Goal: Check status: Check status

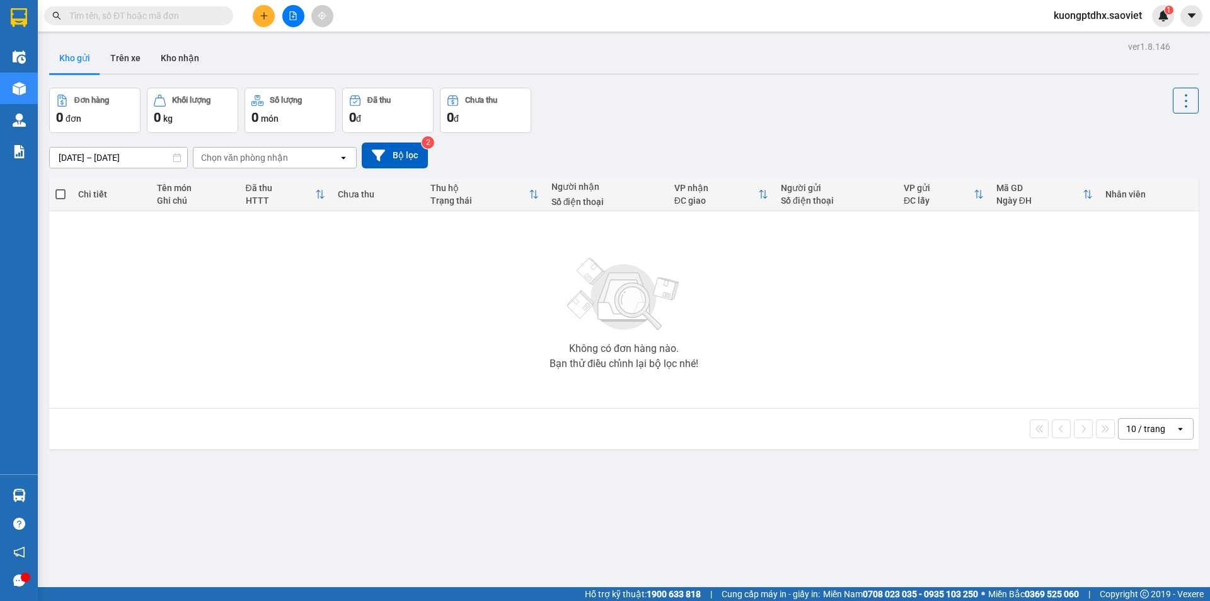
click at [109, 17] on input "text" at bounding box center [143, 16] width 149 height 14
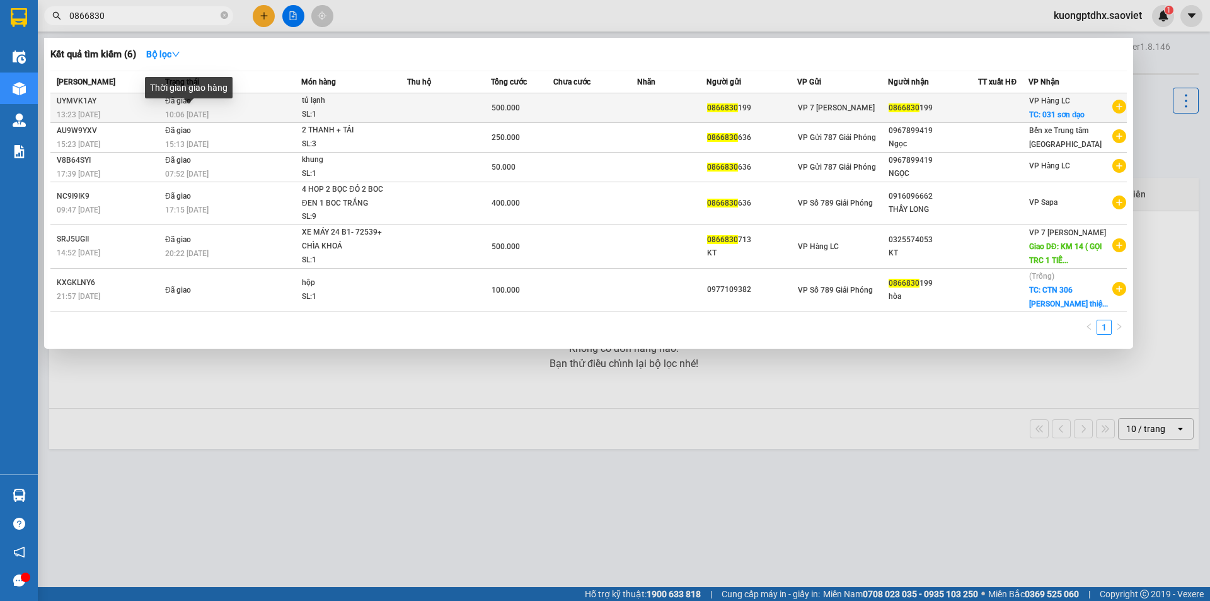
type input "0866830"
click at [200, 112] on span "10:06 [DATE]" at bounding box center [186, 114] width 43 height 9
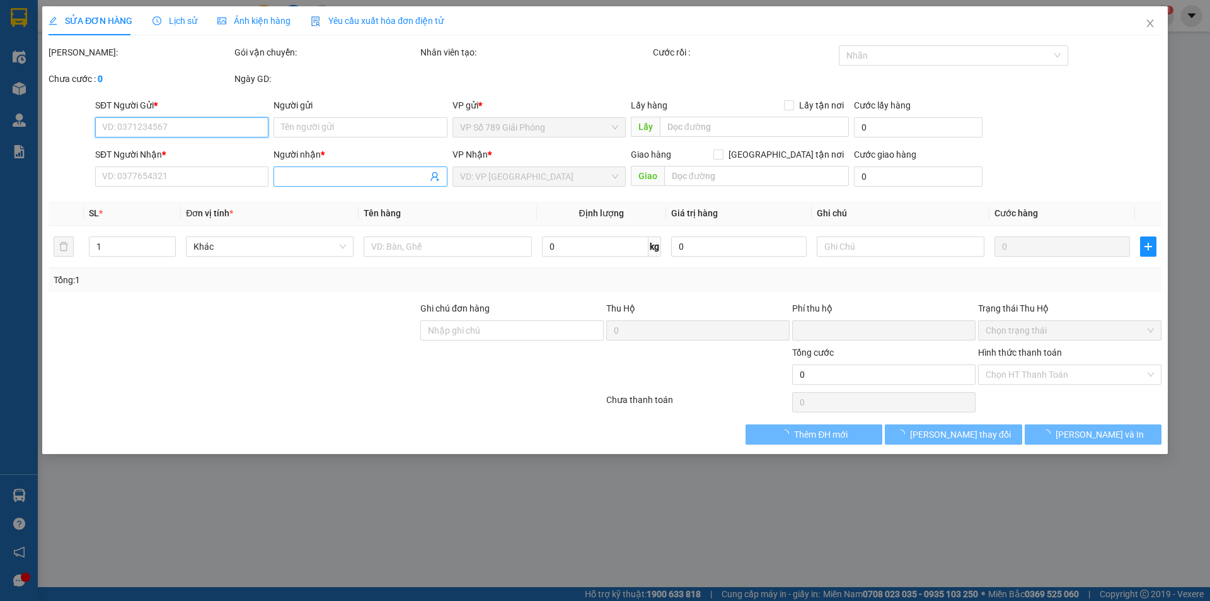
type input "0866830199"
checkbox input "true"
type input "031 [DEMOGRAPHIC_DATA]"
type input "100.000"
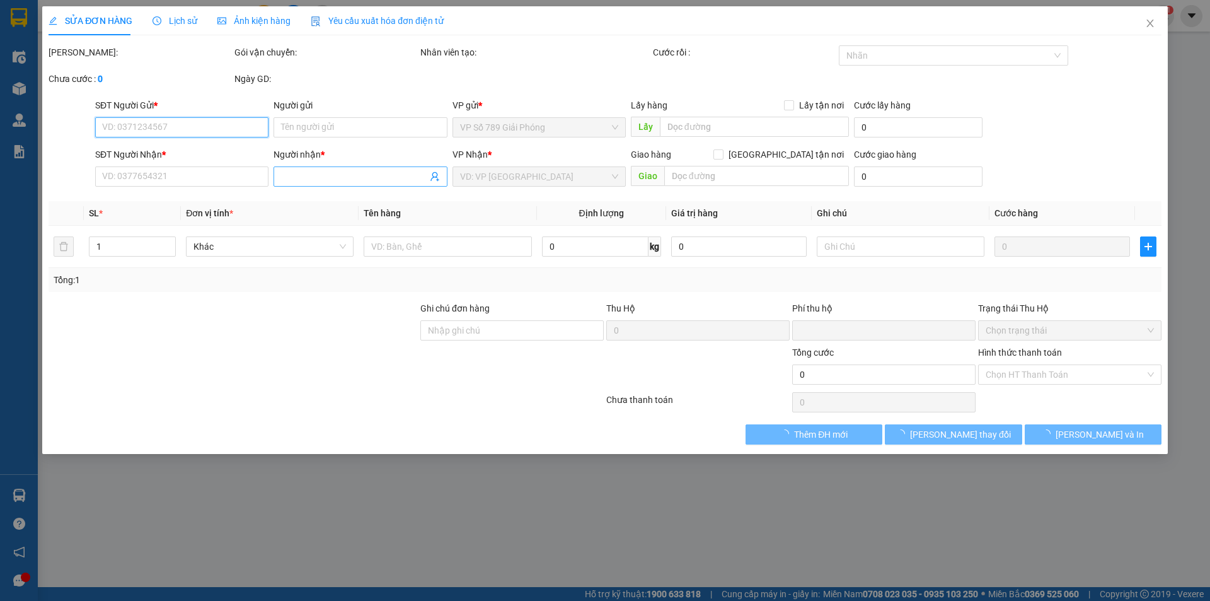
type input "0"
type input "500.000"
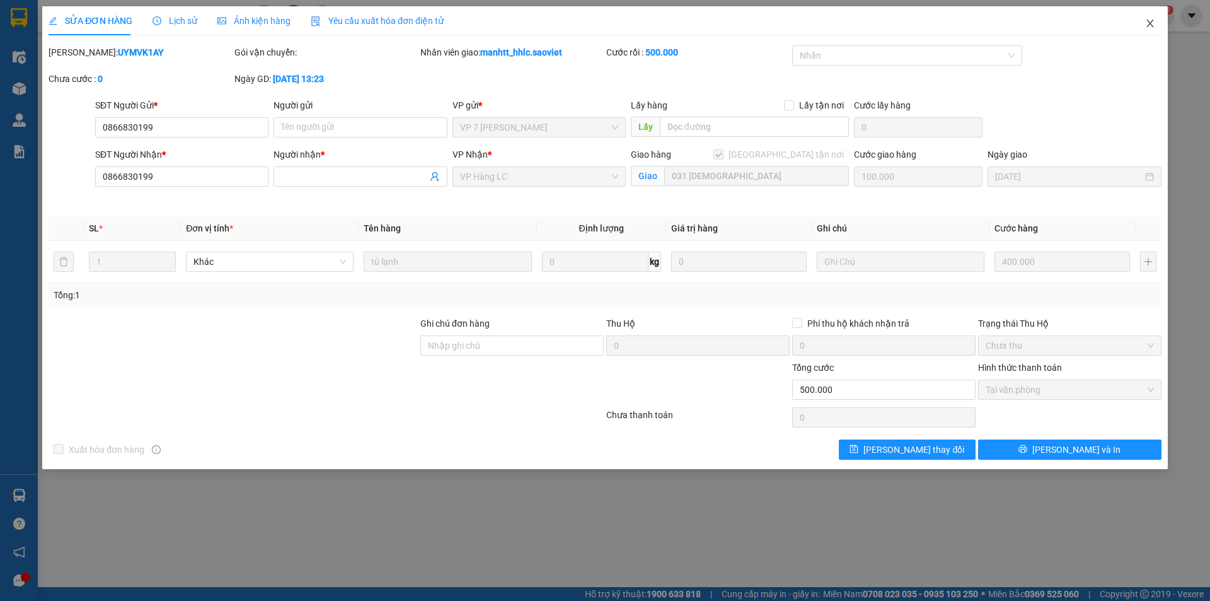
click at [1153, 29] on span "Close" at bounding box center [1150, 23] width 35 height 35
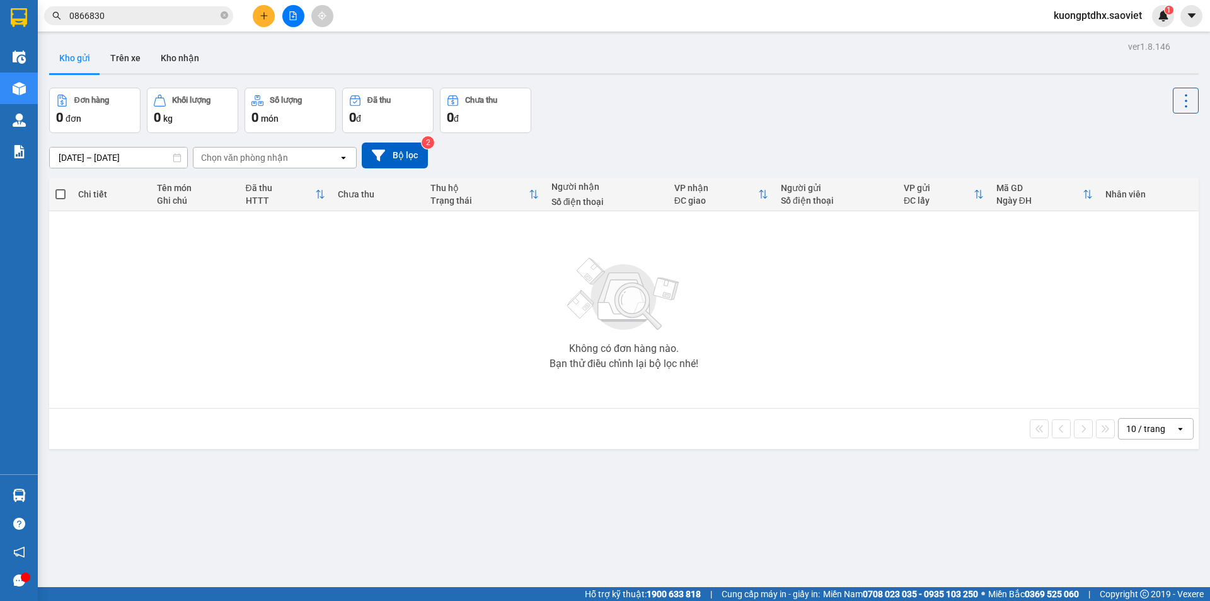
click at [142, 15] on input "0866830" at bounding box center [143, 16] width 149 height 14
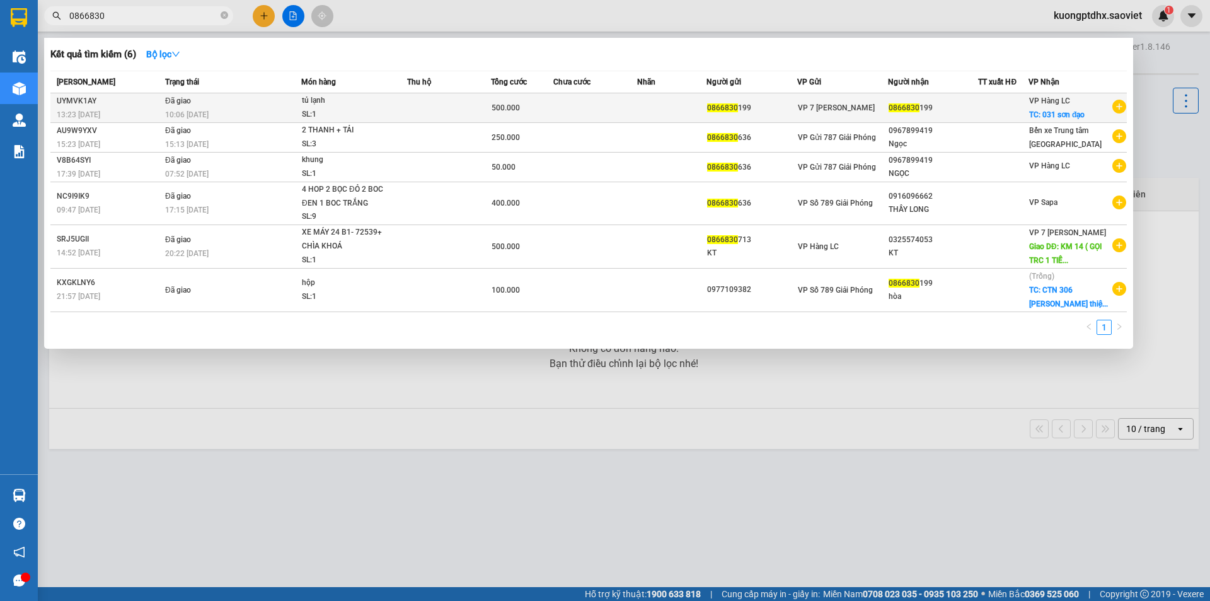
click at [717, 108] on span "0866830" at bounding box center [722, 107] width 31 height 9
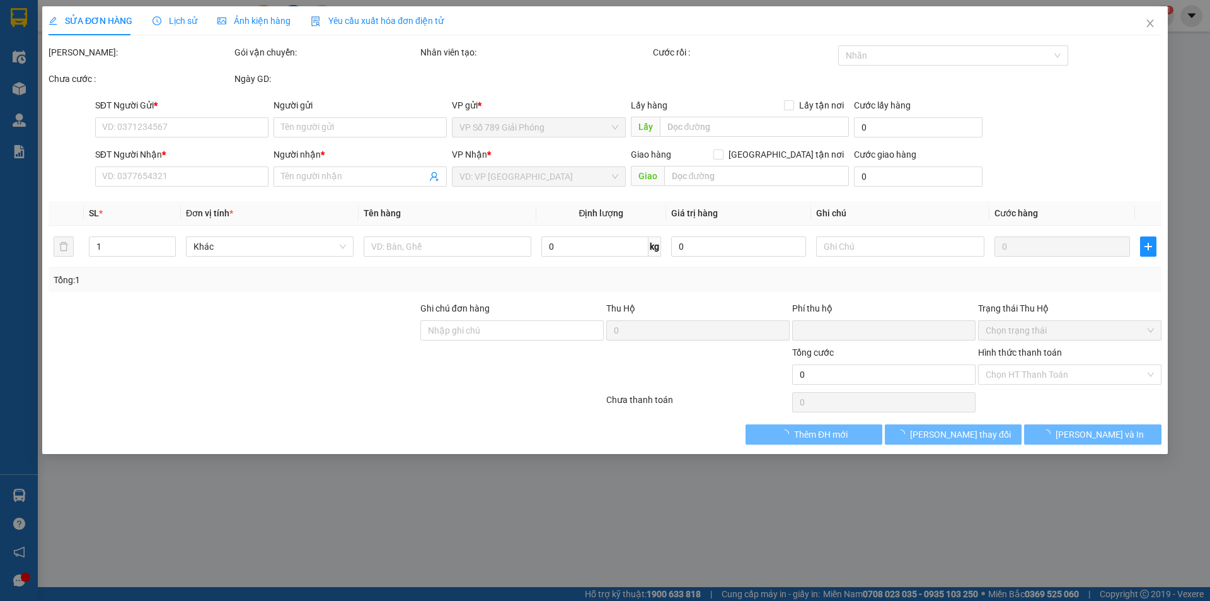
type input "0866830199"
checkbox input "true"
type input "031 [DEMOGRAPHIC_DATA]"
type input "100.000"
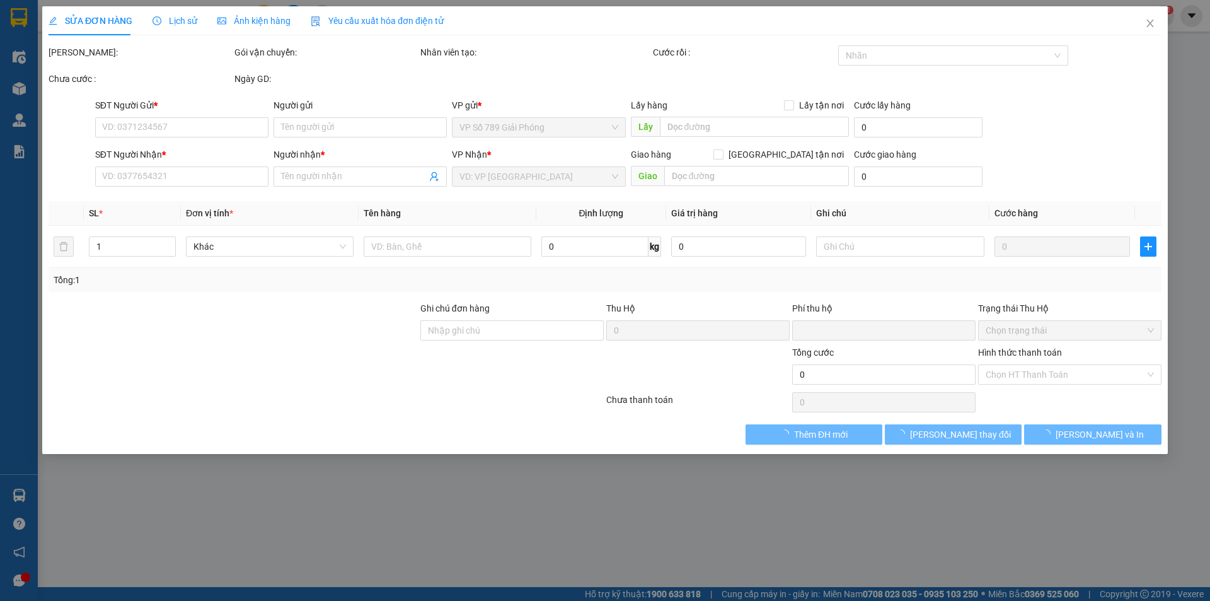
type input "0"
type input "500.000"
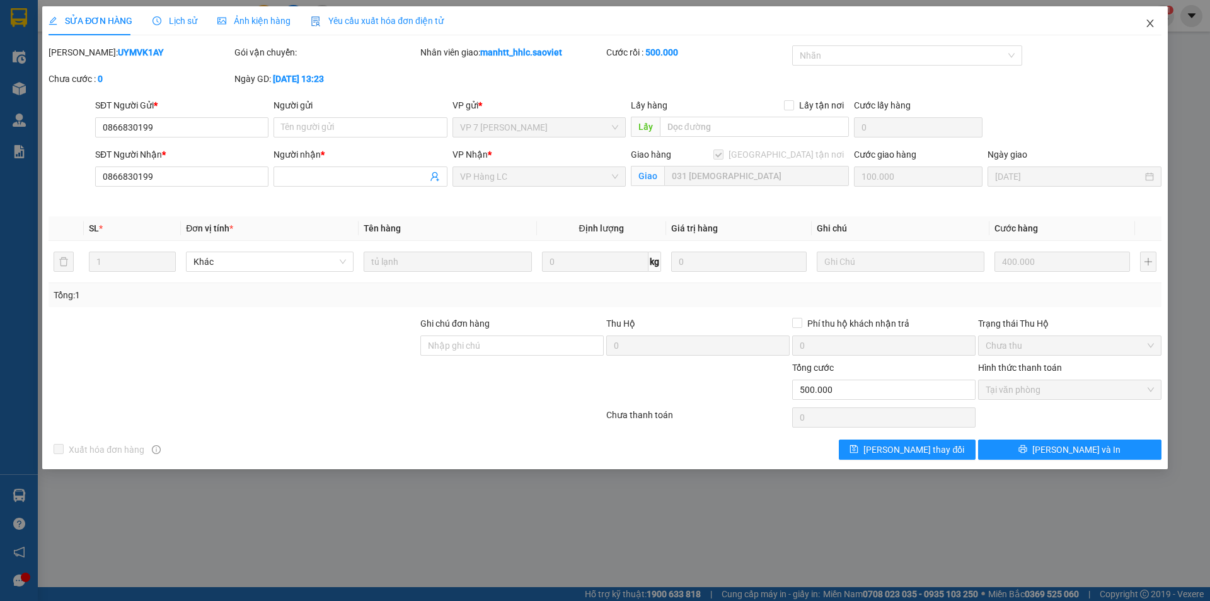
click at [1148, 21] on icon "close" at bounding box center [1149, 24] width 7 height 8
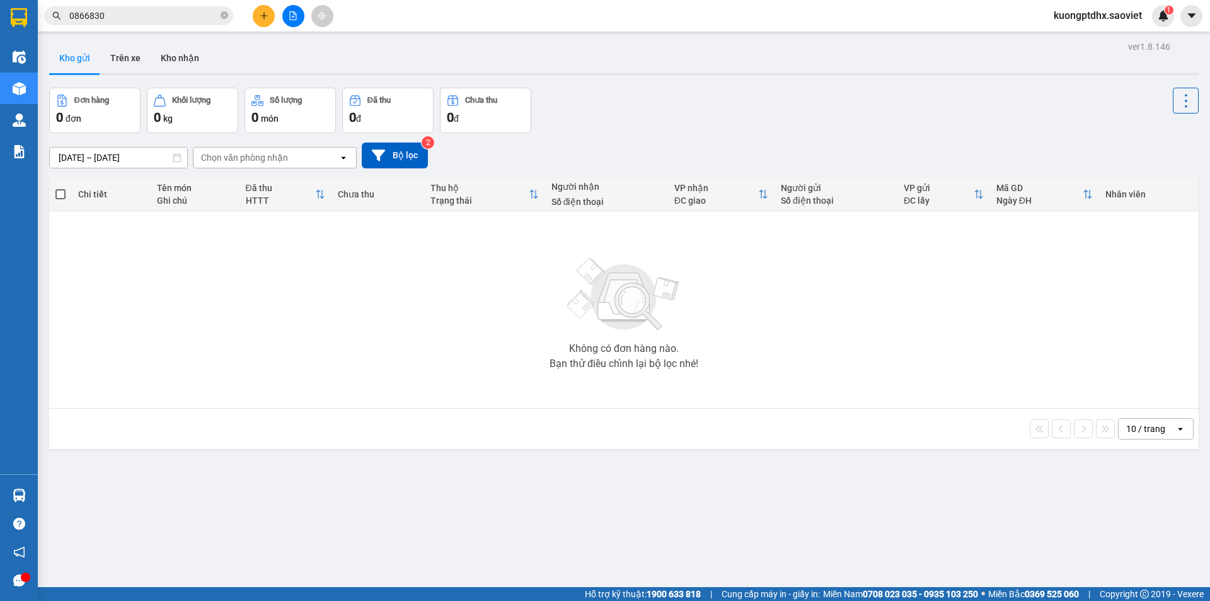
click at [114, 20] on input "0866830" at bounding box center [143, 16] width 149 height 14
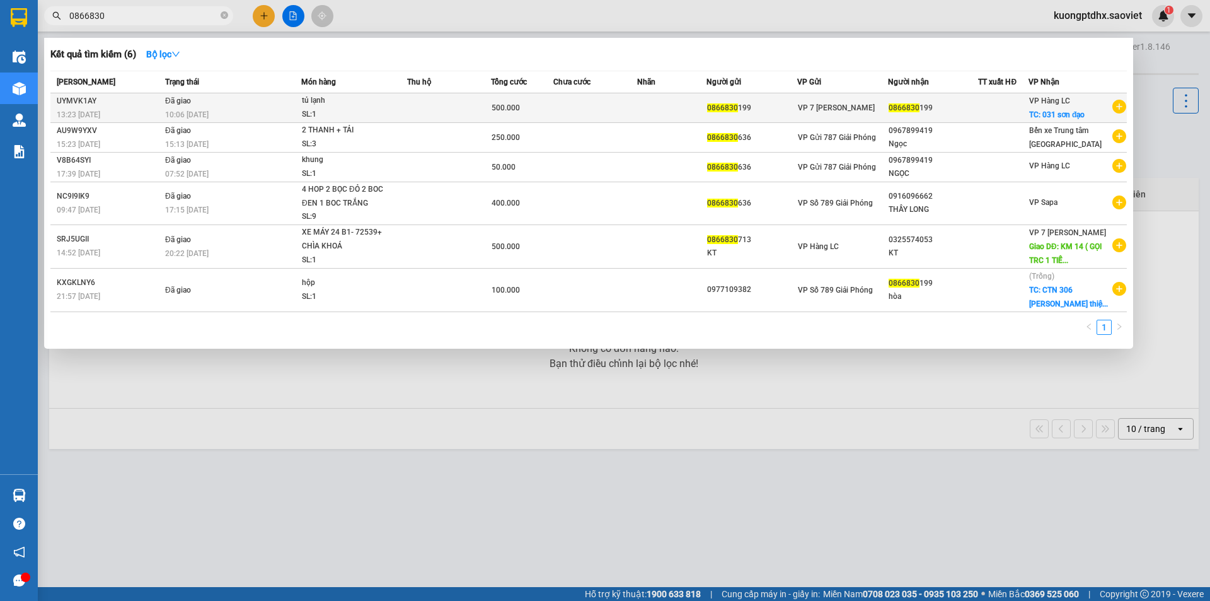
click at [176, 105] on span "Đã giao" at bounding box center [178, 100] width 26 height 9
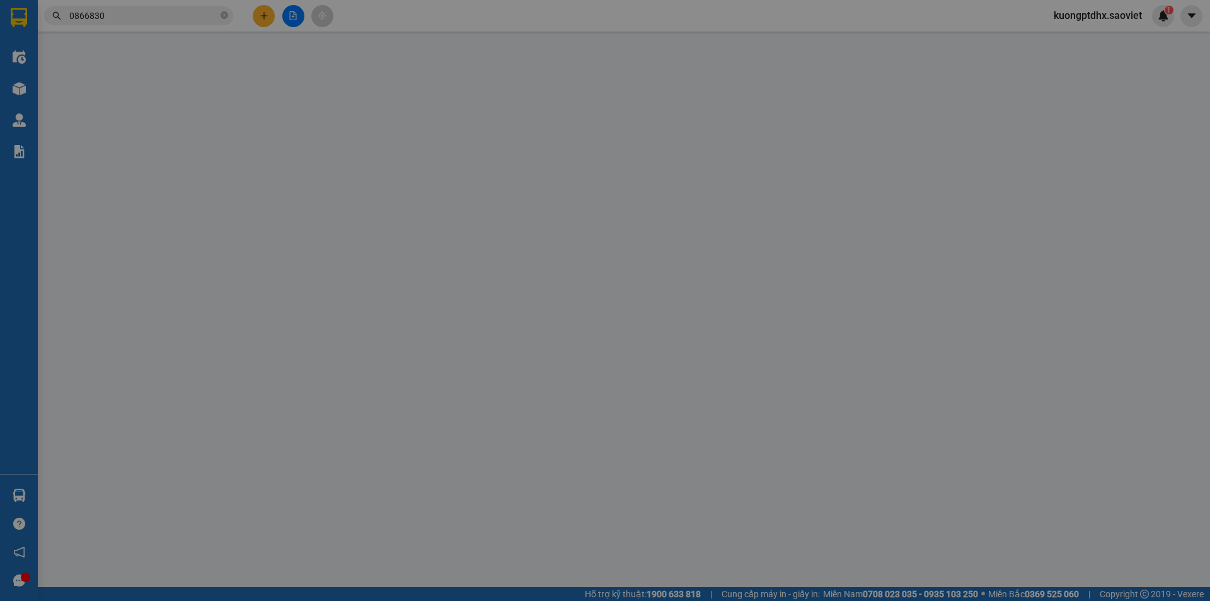
type input "0866830199"
checkbox input "true"
type input "031 [DEMOGRAPHIC_DATA]"
type input "100.000"
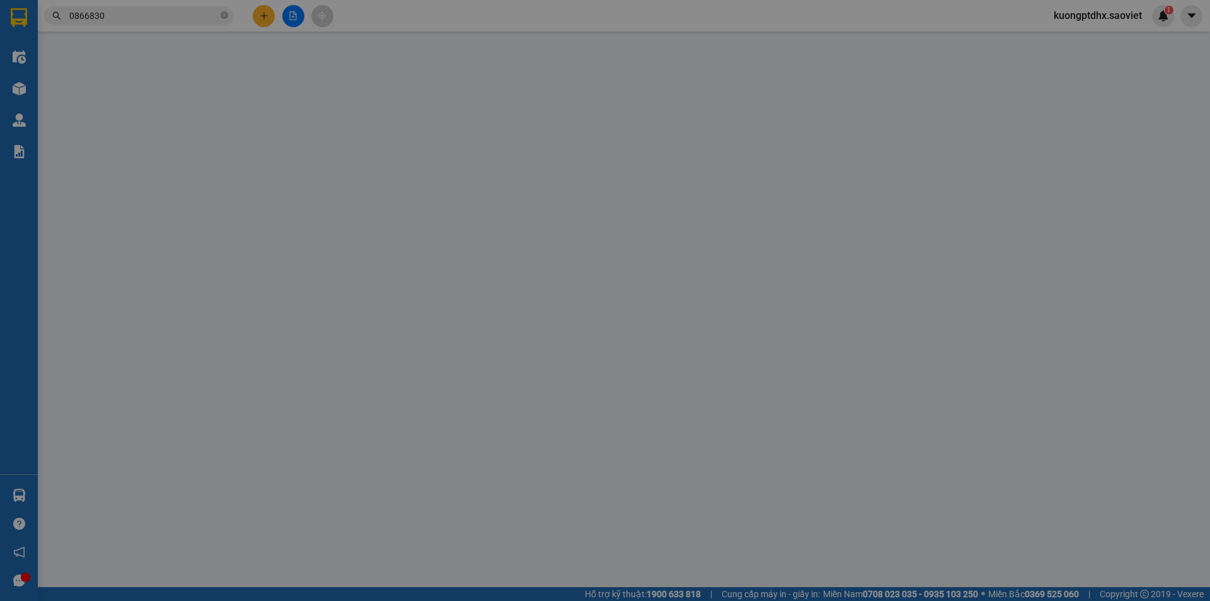
type input "0"
type input "500.000"
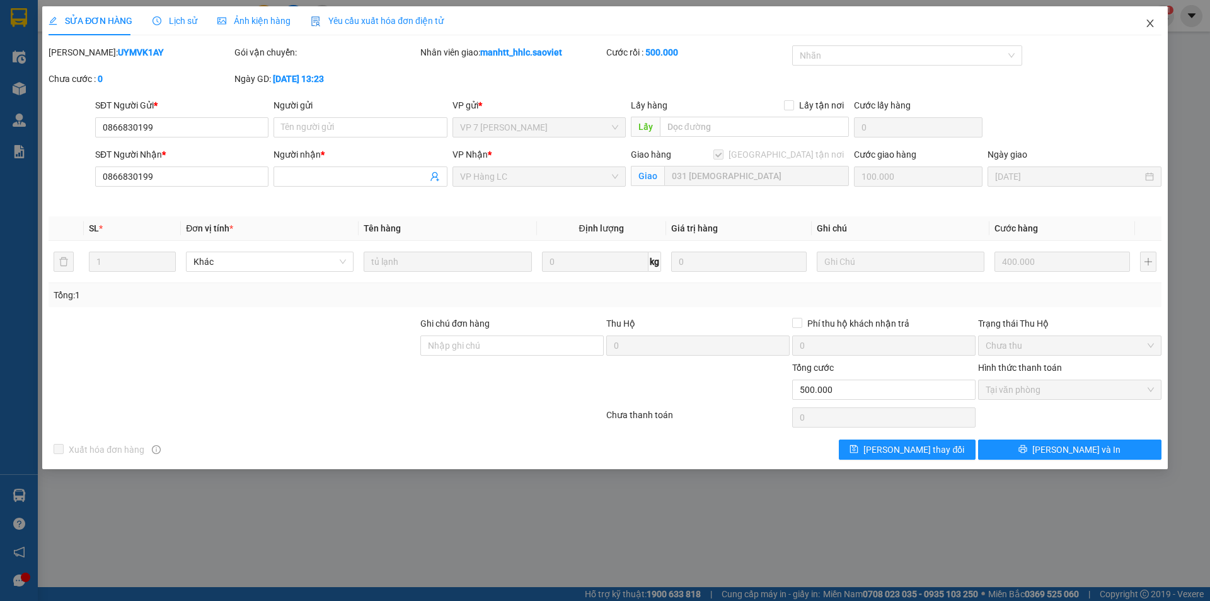
click at [1146, 24] on icon "close" at bounding box center [1150, 23] width 10 height 10
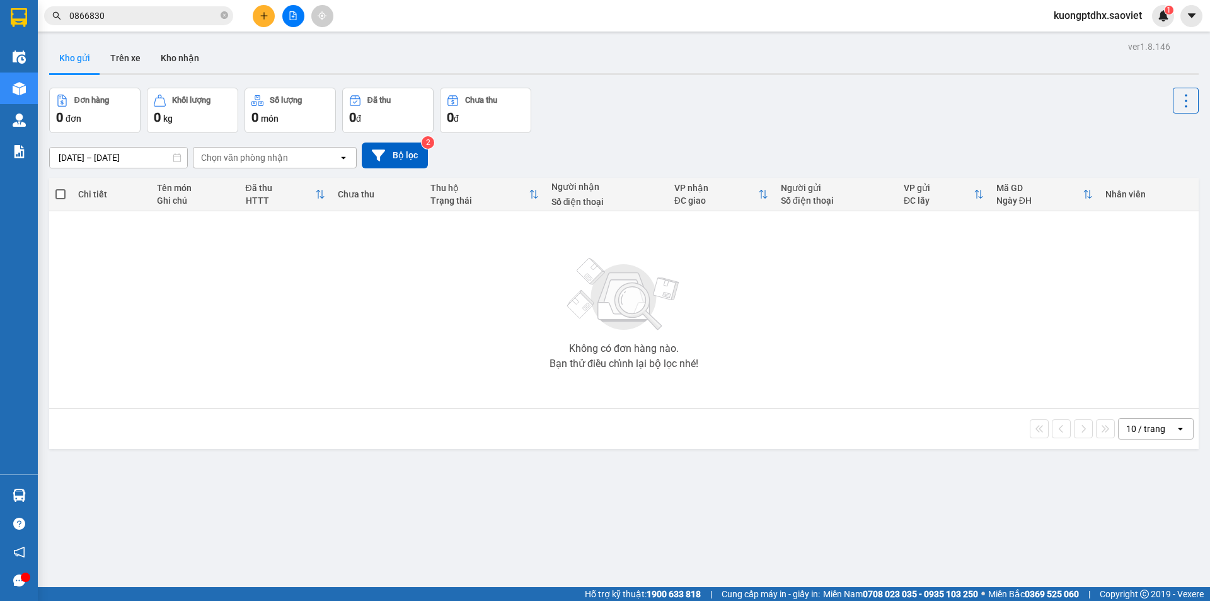
click at [113, 18] on input "0866830" at bounding box center [143, 16] width 149 height 14
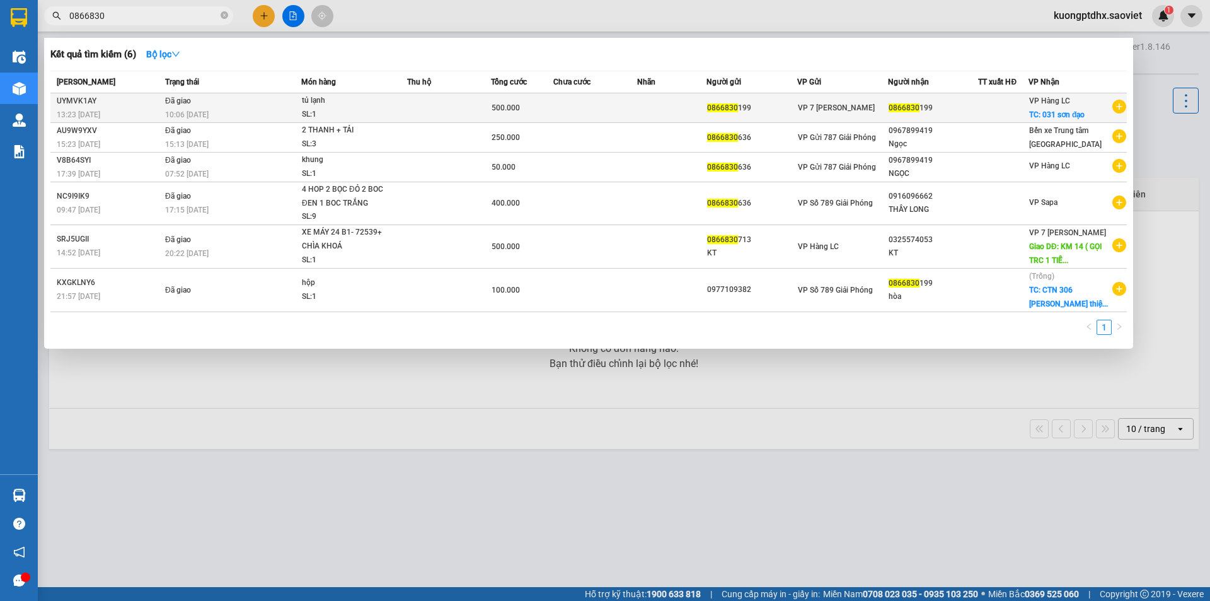
click at [179, 105] on span "Đã giao" at bounding box center [178, 100] width 26 height 10
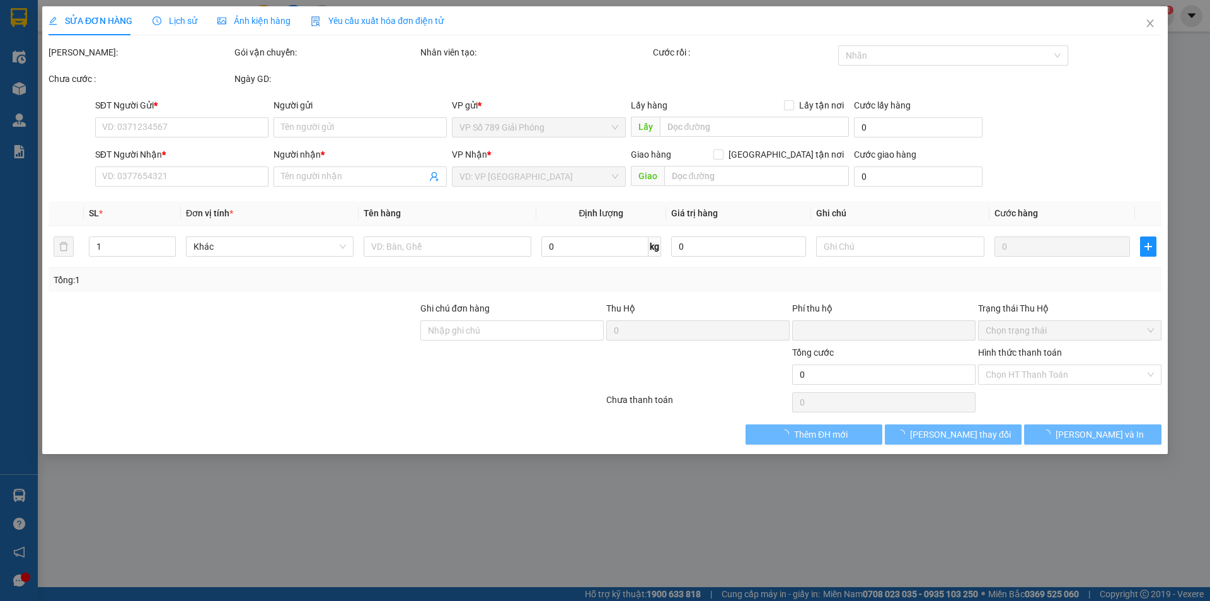
type input "0866830199"
checkbox input "true"
type input "031 [DEMOGRAPHIC_DATA]"
type input "100.000"
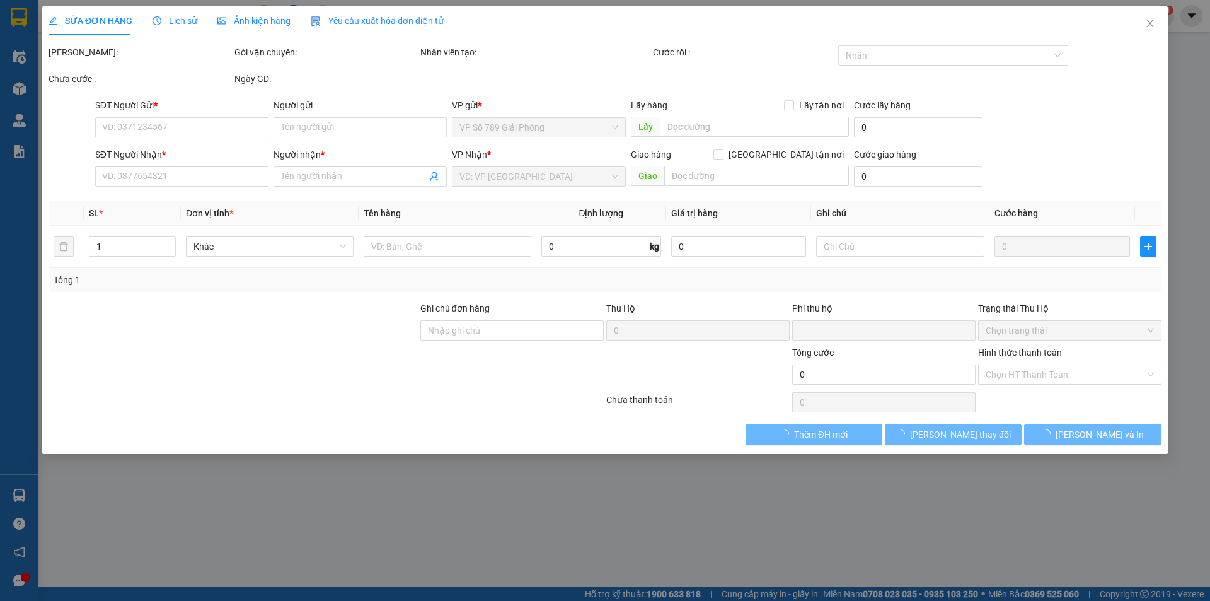
type input "0"
type input "500.000"
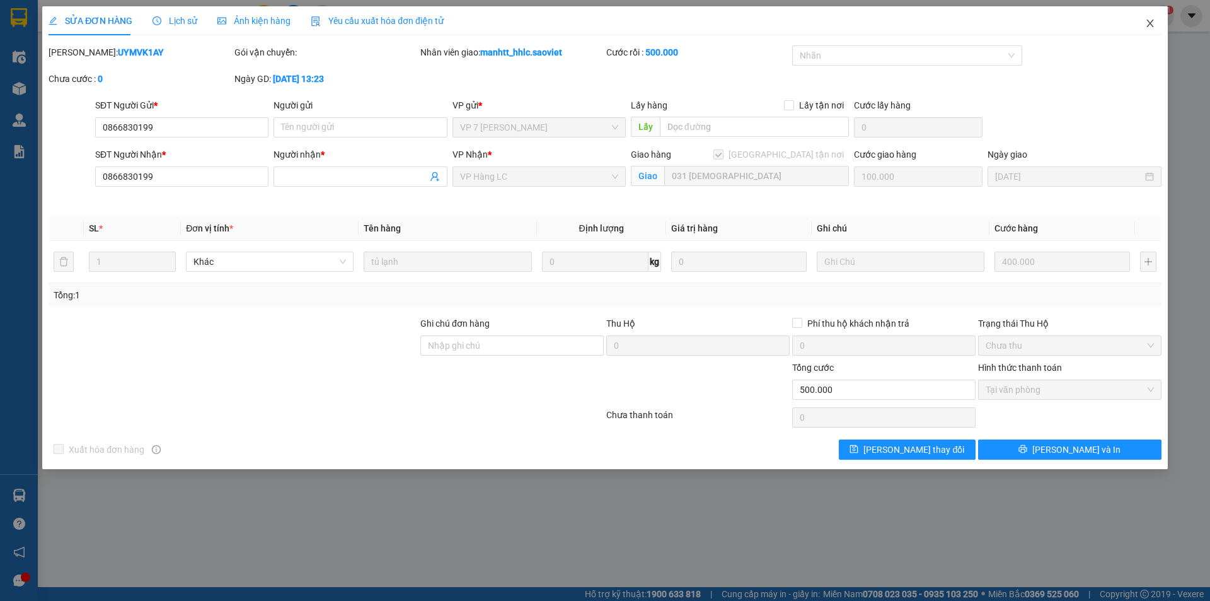
click at [1153, 19] on icon "close" at bounding box center [1150, 23] width 10 height 10
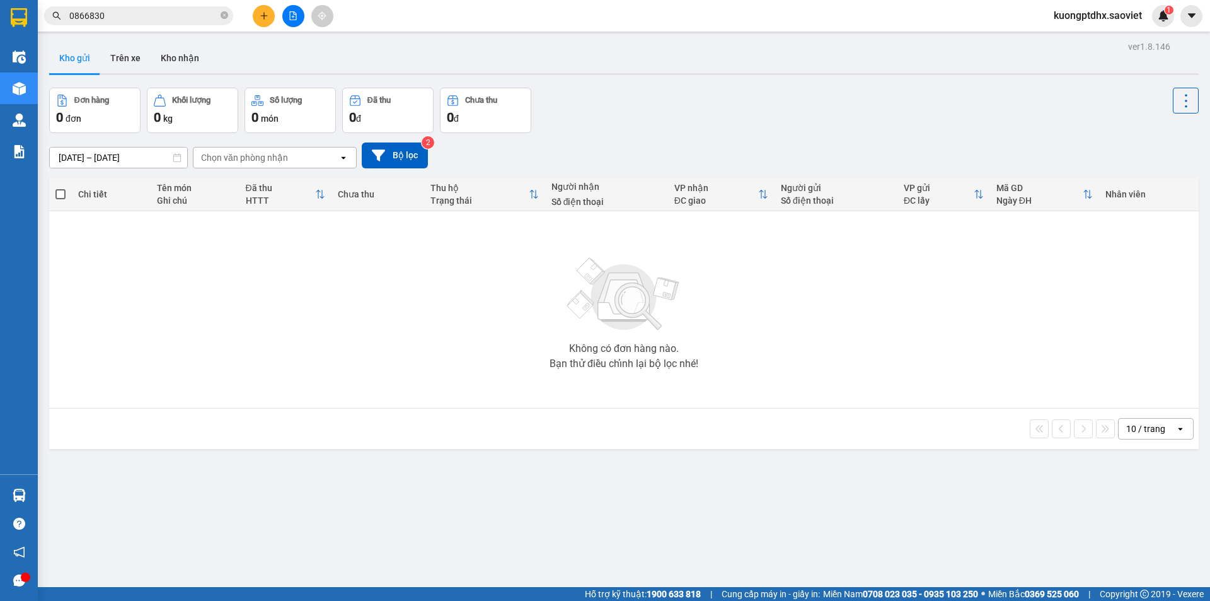
click at [127, 21] on input "0866830" at bounding box center [143, 16] width 149 height 14
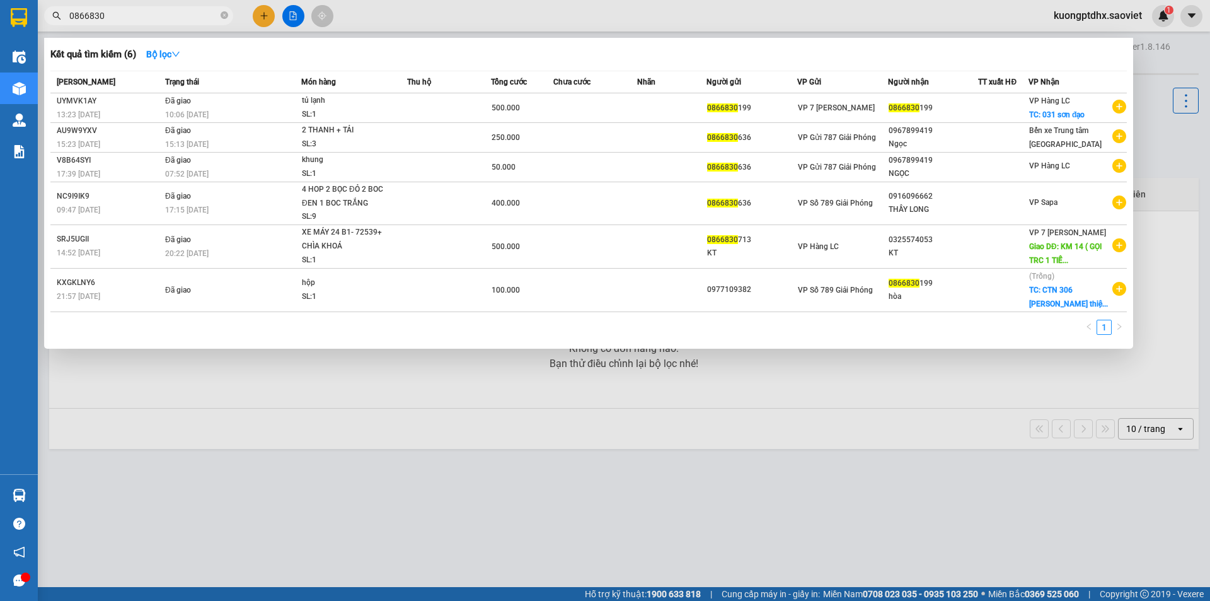
click at [1170, 163] on div at bounding box center [605, 300] width 1210 height 601
click at [129, 21] on input "0866830" at bounding box center [143, 16] width 149 height 14
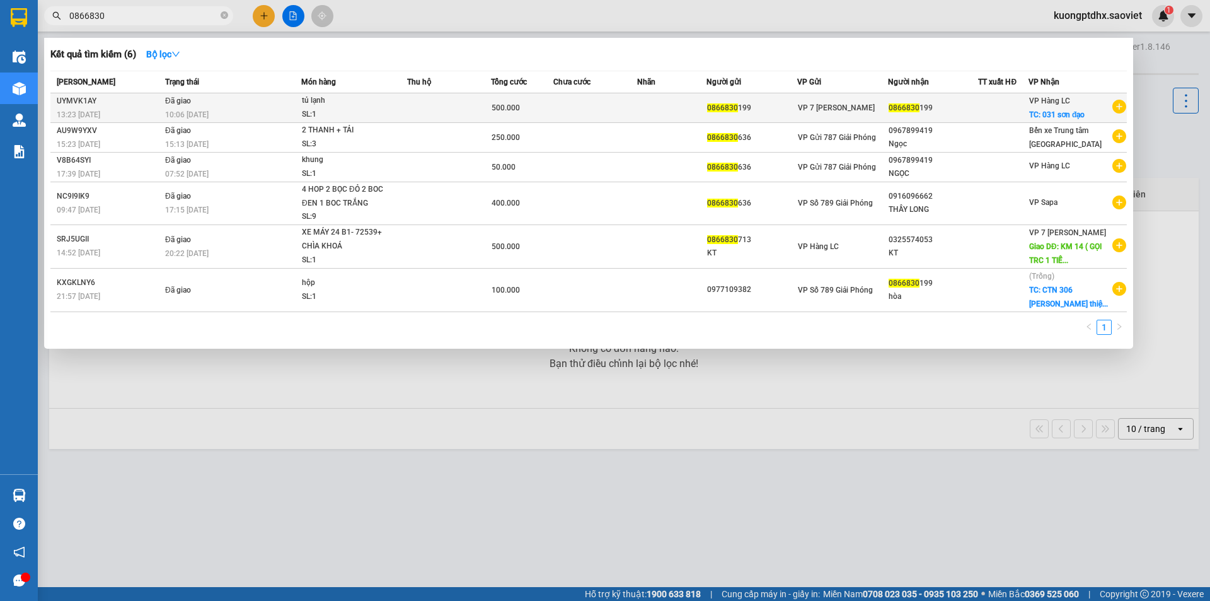
click at [741, 109] on div "0866830 199" at bounding box center [751, 107] width 89 height 13
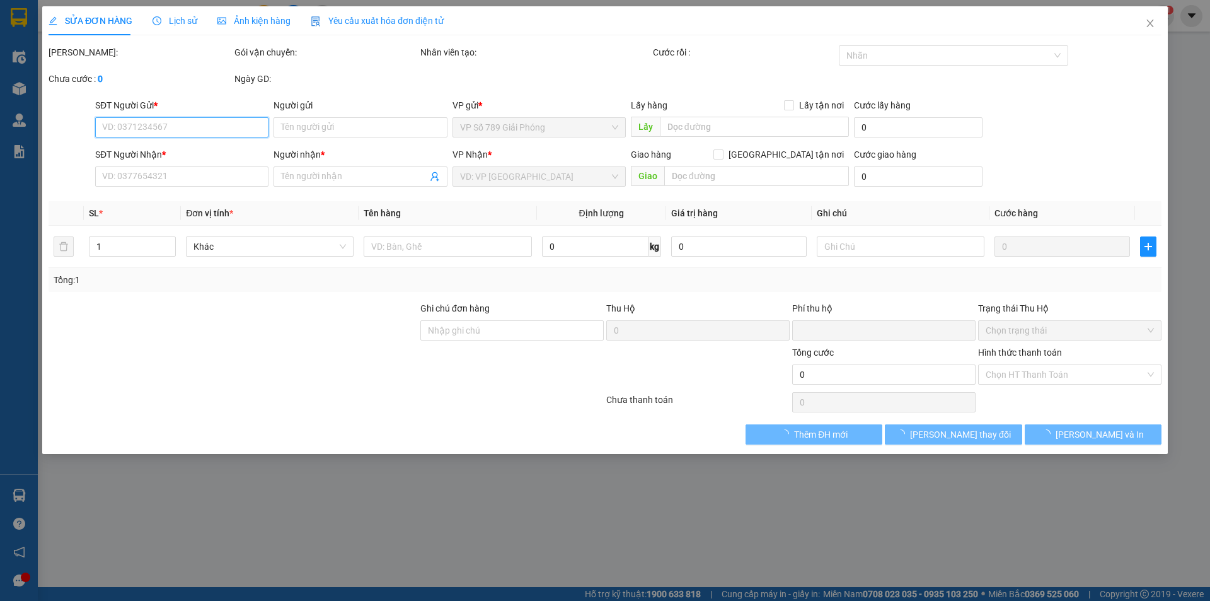
type input "0866830199"
checkbox input "true"
type input "031 [DEMOGRAPHIC_DATA]"
type input "100.000"
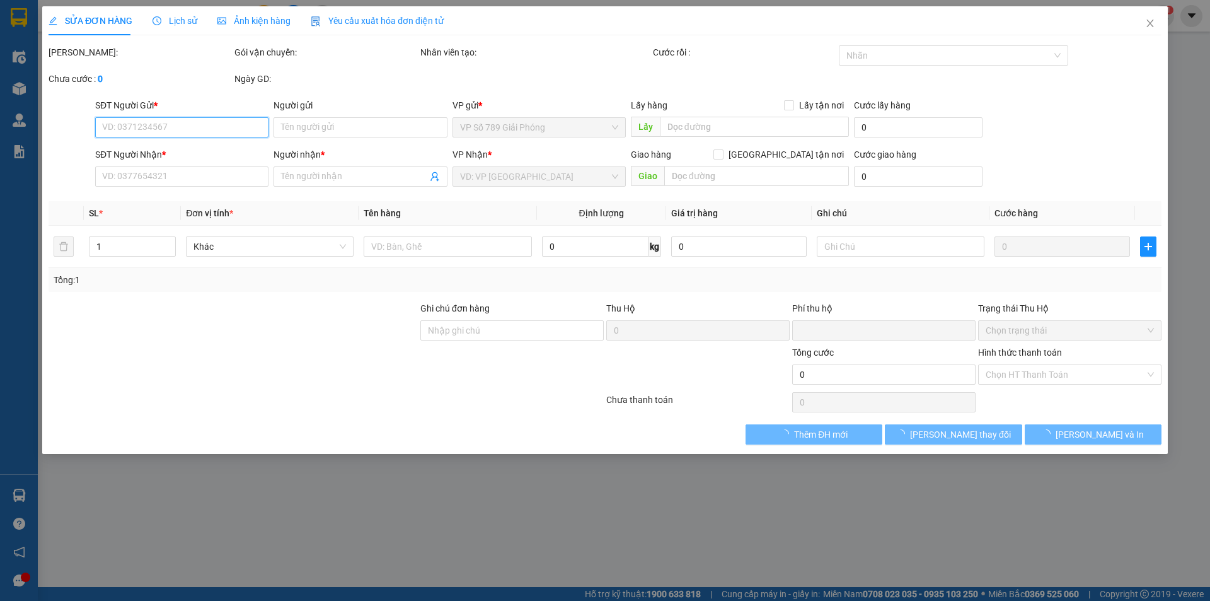
type input "0"
type input "500.000"
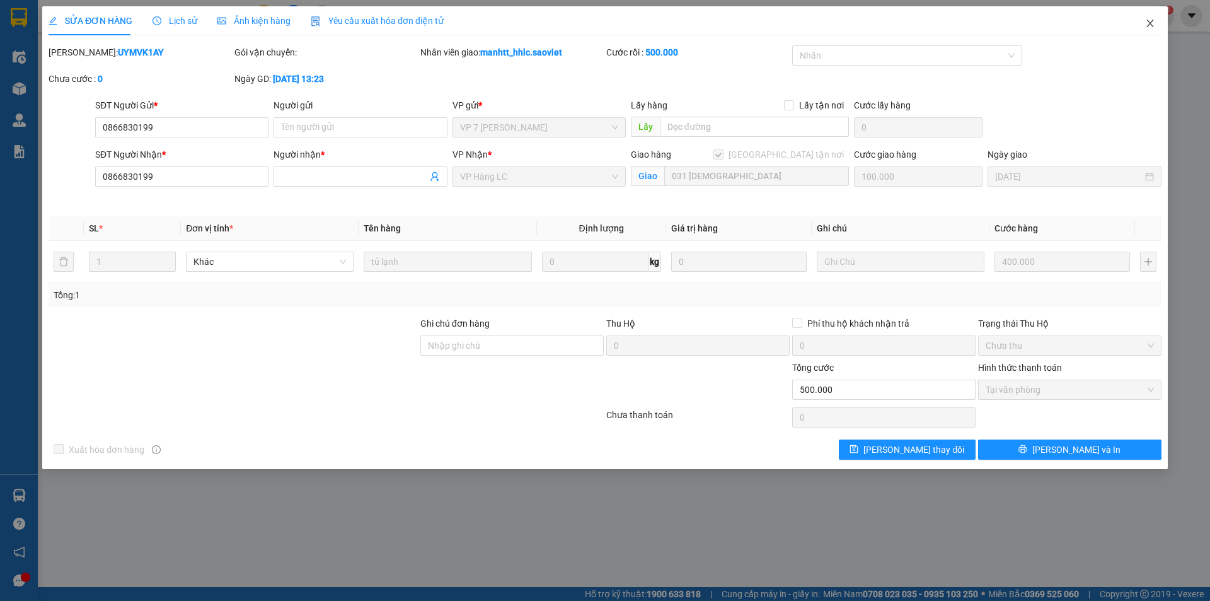
click at [1155, 20] on icon "close" at bounding box center [1150, 23] width 10 height 10
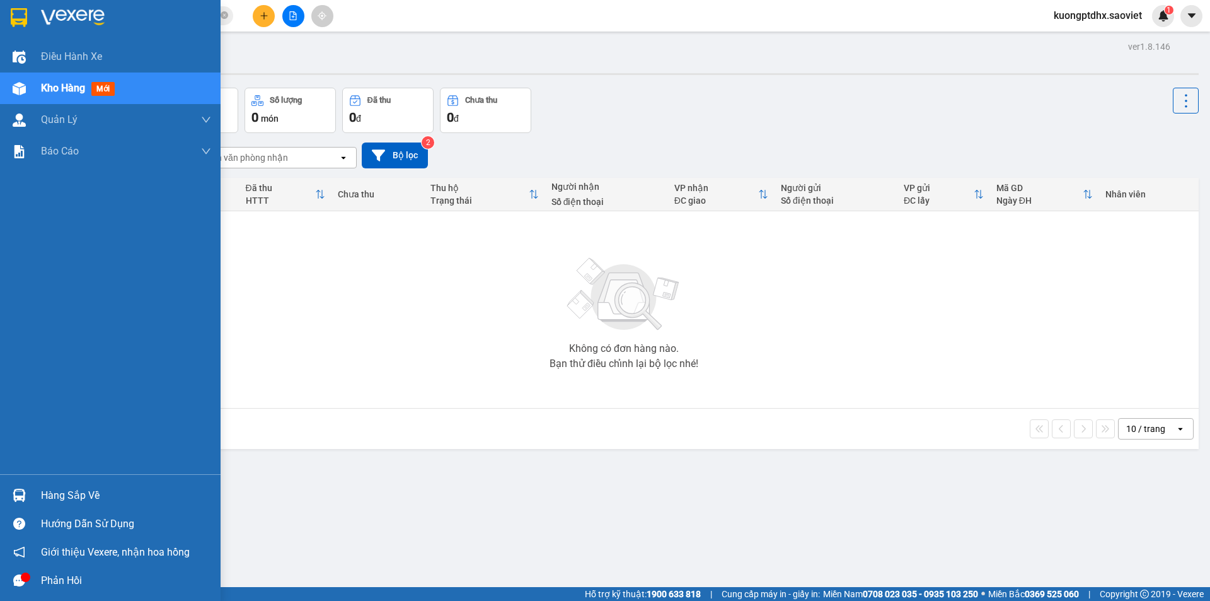
click at [67, 88] on span "Kho hàng" at bounding box center [63, 88] width 44 height 12
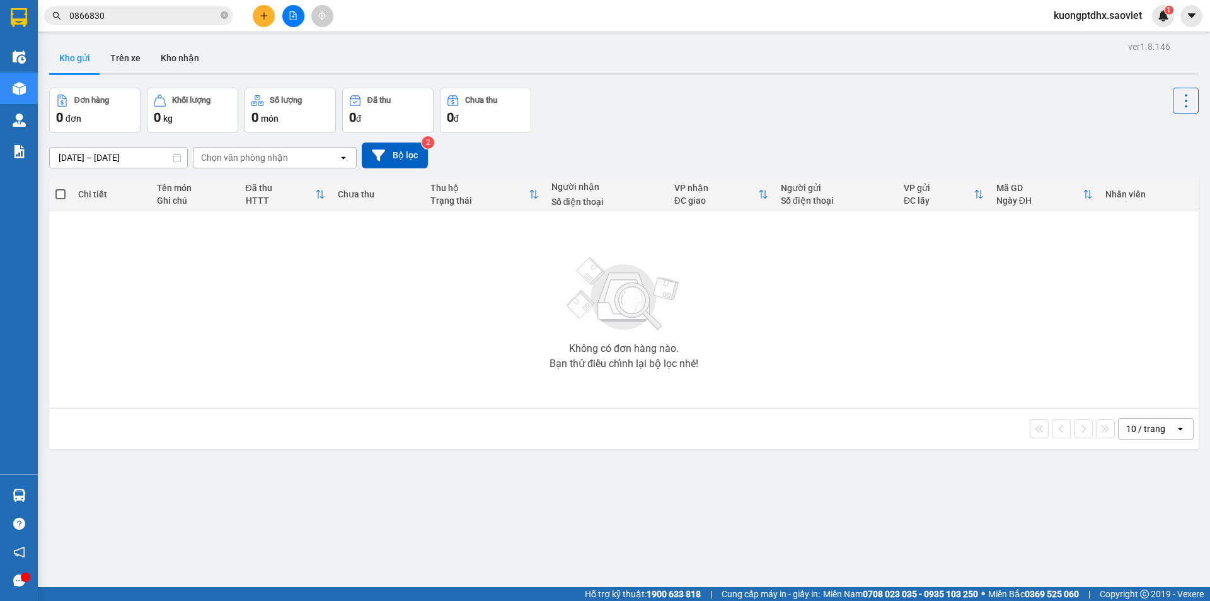
click at [69, 88] on button "Đơn hàng 0 đơn" at bounding box center [94, 110] width 91 height 45
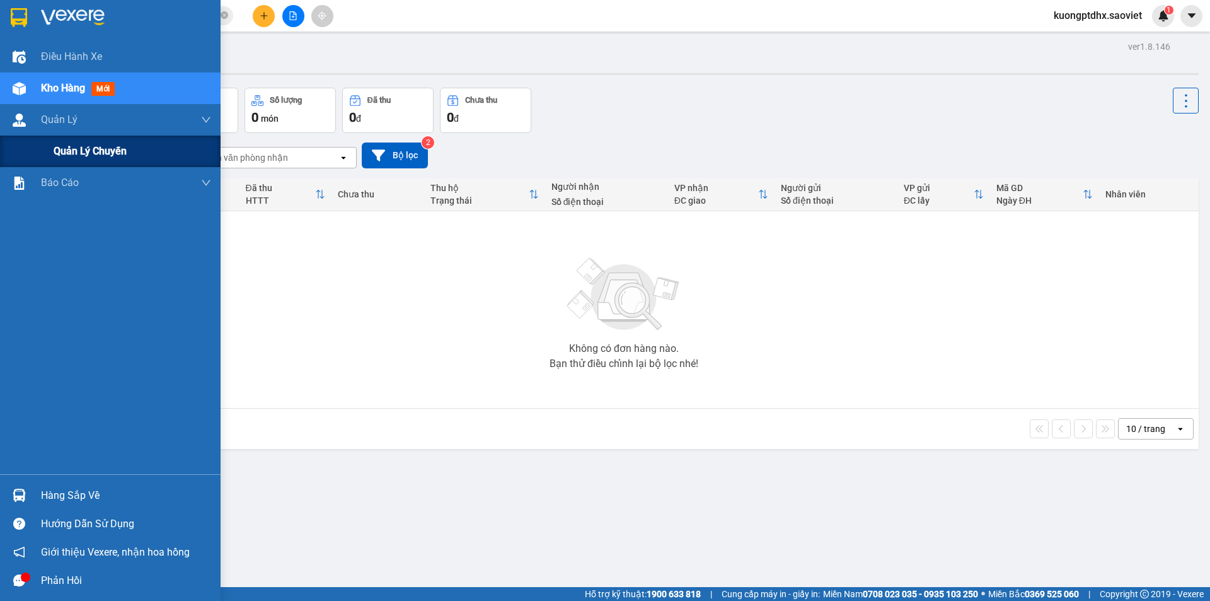
click at [132, 156] on div "Quản lý chuyến" at bounding box center [133, 152] width 158 height 32
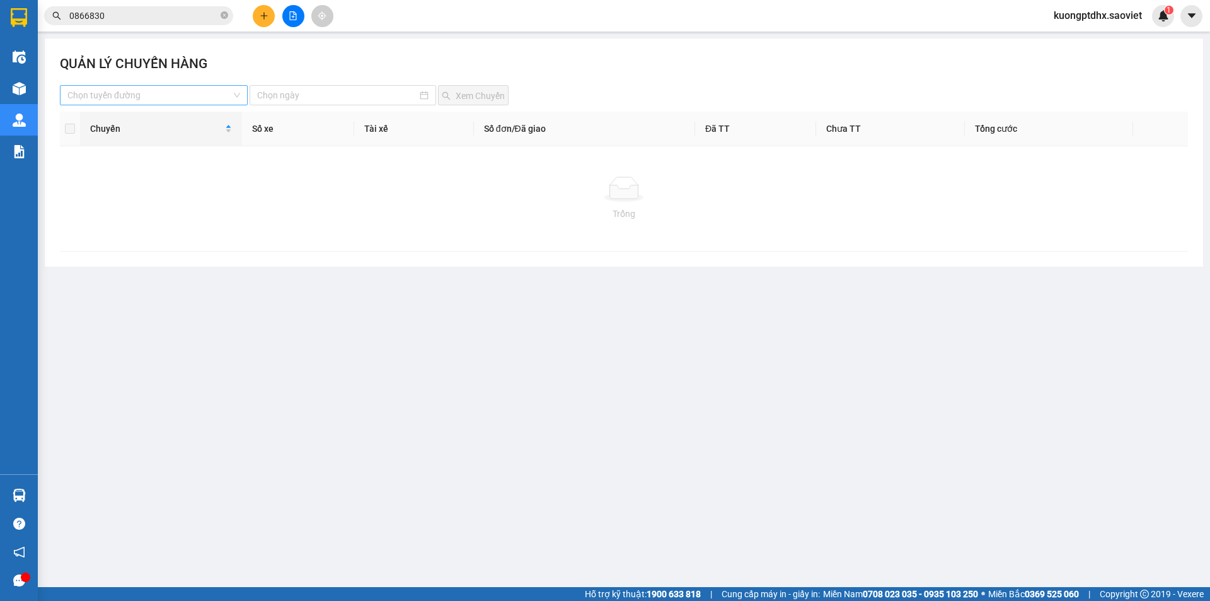
click at [187, 94] on input "search" at bounding box center [149, 95] width 164 height 19
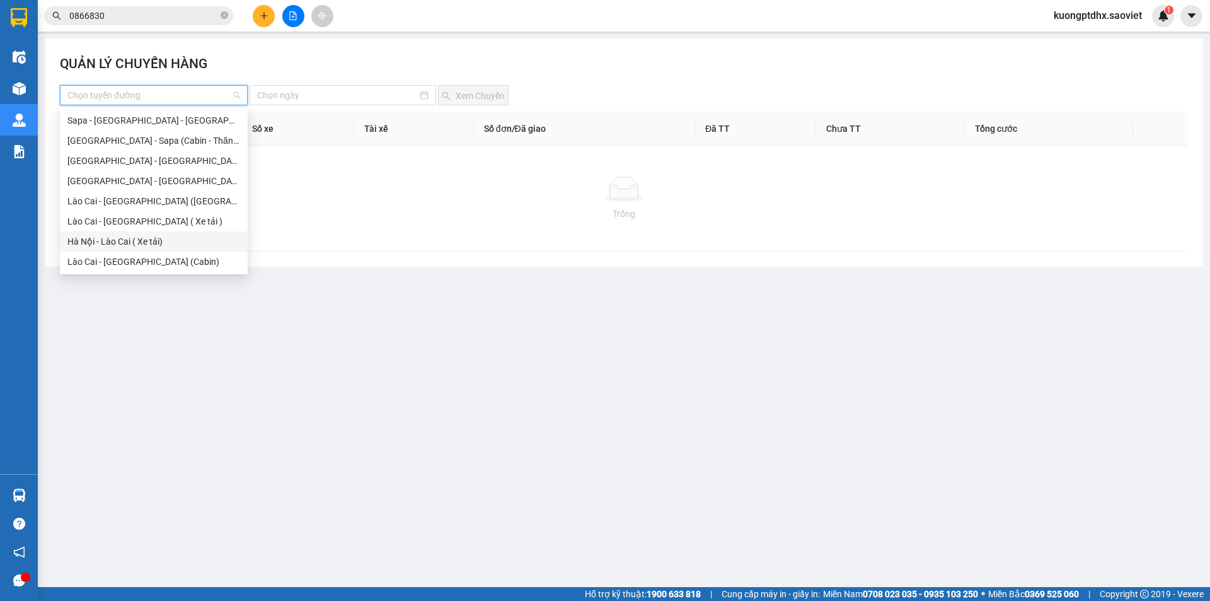
click at [128, 242] on div "Hà Nội - Lào Cai ( Xe tải)" at bounding box center [153, 241] width 173 height 14
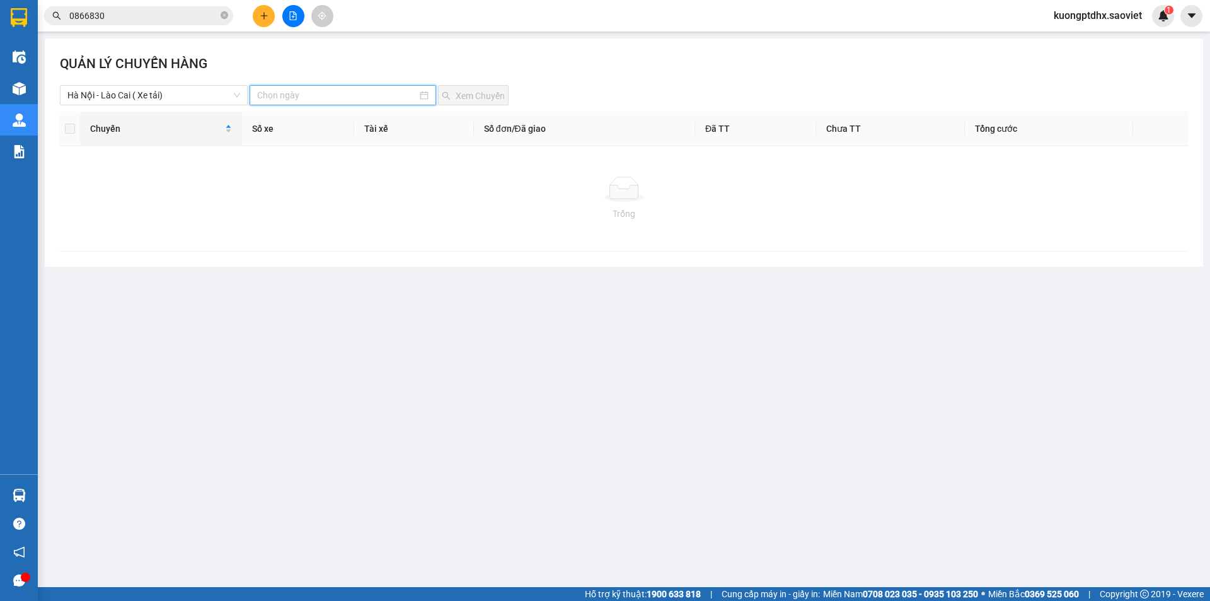
click at [314, 94] on input at bounding box center [336, 95] width 159 height 14
click at [272, 200] on div "12" at bounding box center [268, 206] width 15 height 15
click at [475, 92] on span "Xem Chuyến" at bounding box center [480, 96] width 49 height 14
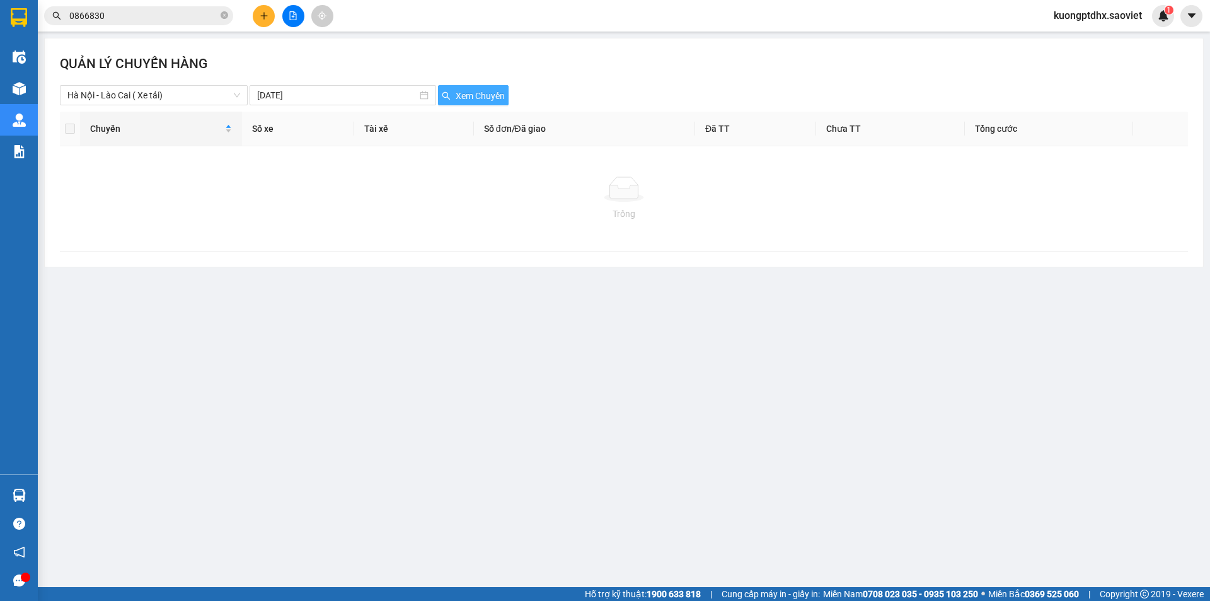
click at [475, 92] on span "Xem Chuyến" at bounding box center [480, 96] width 49 height 14
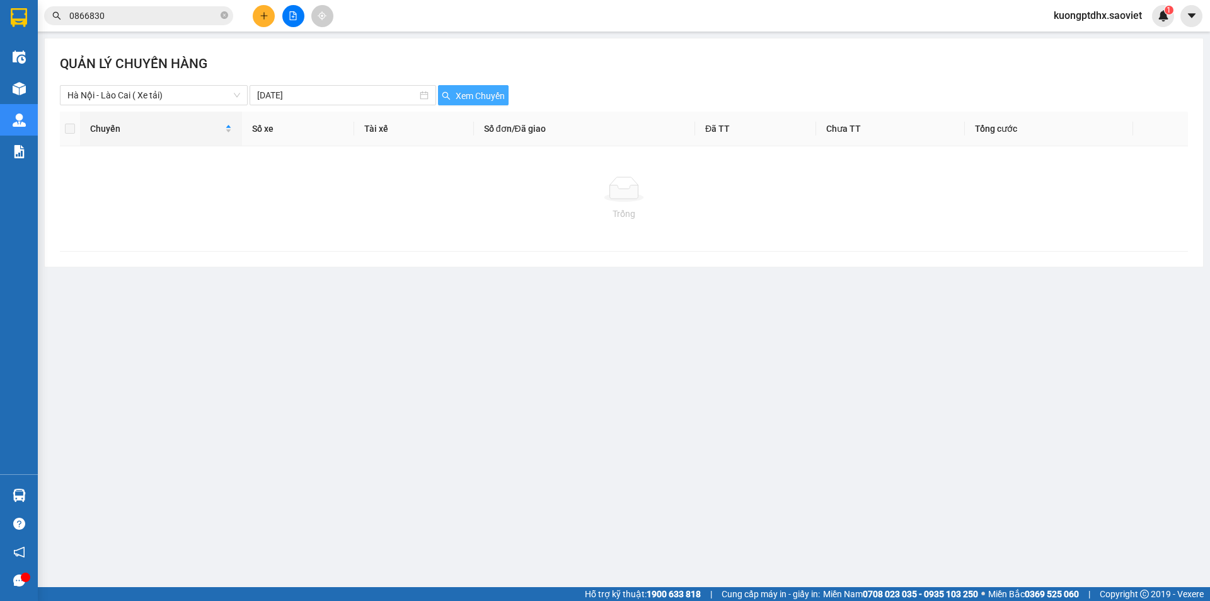
click at [475, 92] on span "Xem Chuyến" at bounding box center [480, 96] width 49 height 14
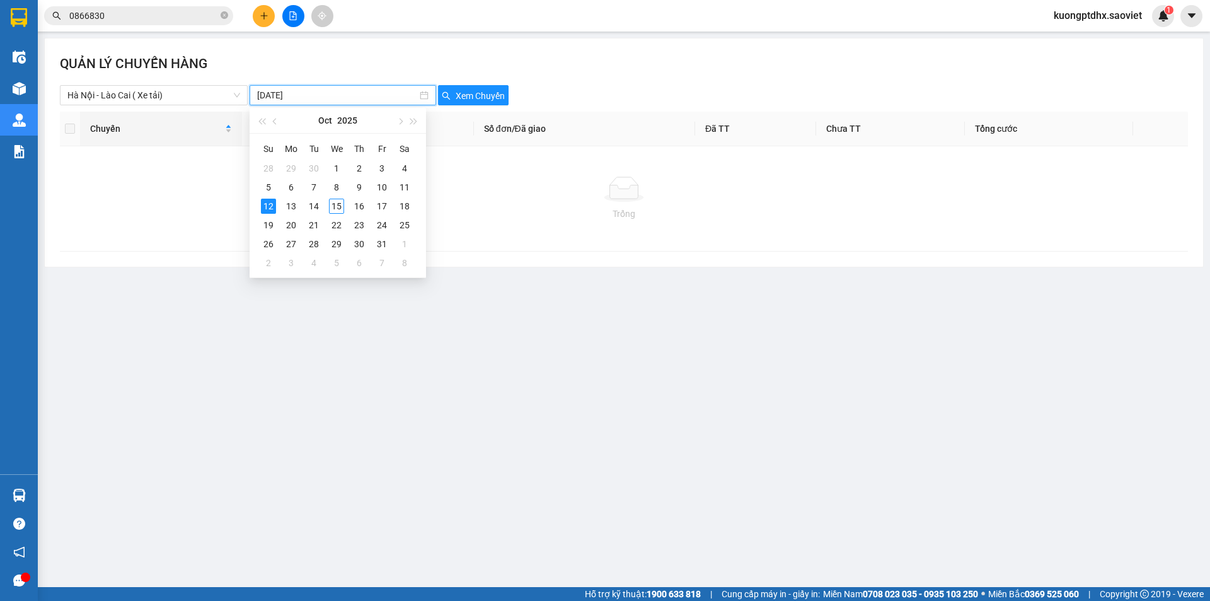
click at [328, 99] on input "[DATE]" at bounding box center [336, 95] width 159 height 14
type input "[DATE]"
click at [288, 204] on div "13" at bounding box center [291, 206] width 15 height 15
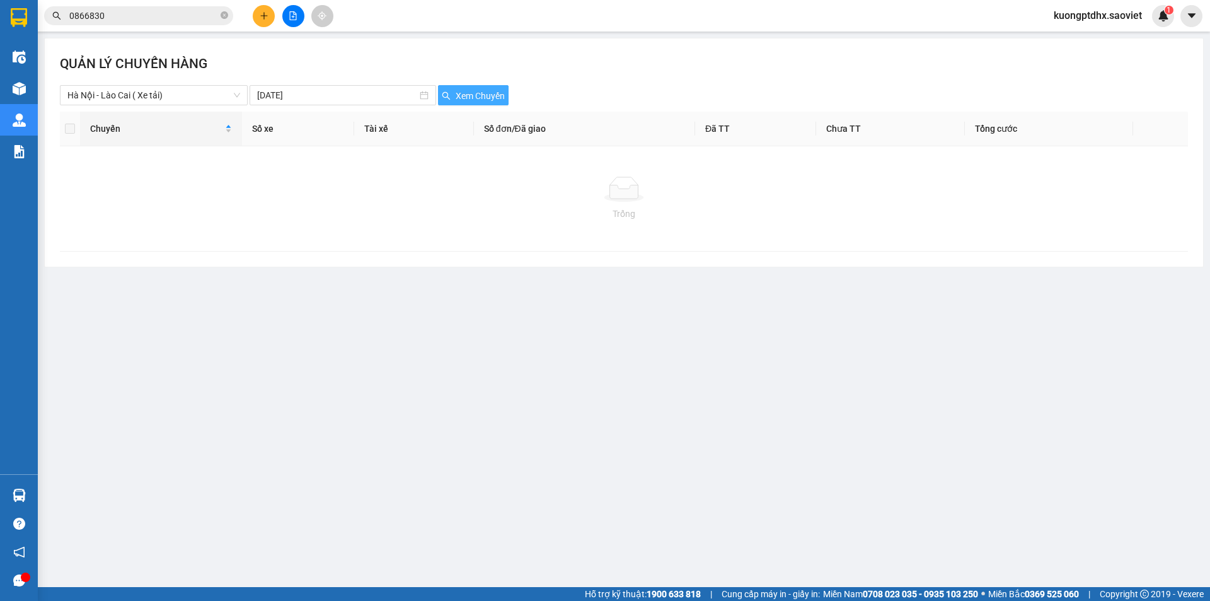
click at [463, 95] on span "Xem Chuyến" at bounding box center [480, 96] width 49 height 14
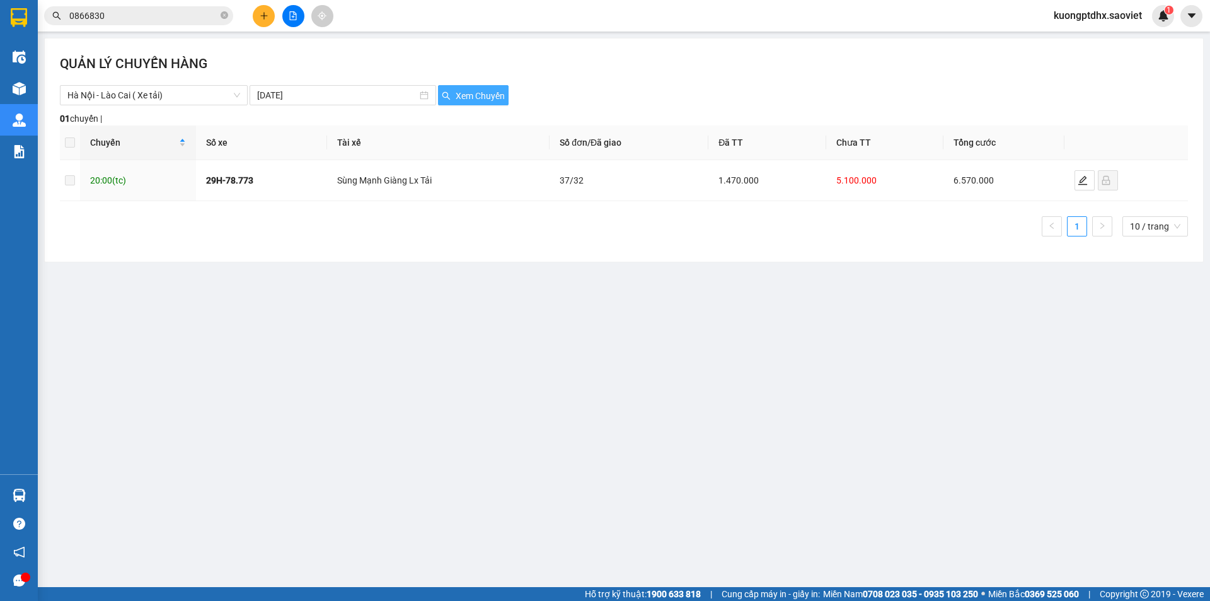
click at [464, 94] on span "Xem Chuyến" at bounding box center [480, 96] width 49 height 14
click at [759, 180] on span "1.470.000" at bounding box center [738, 180] width 40 height 10
click at [1083, 183] on icon "edit" at bounding box center [1083, 180] width 10 height 10
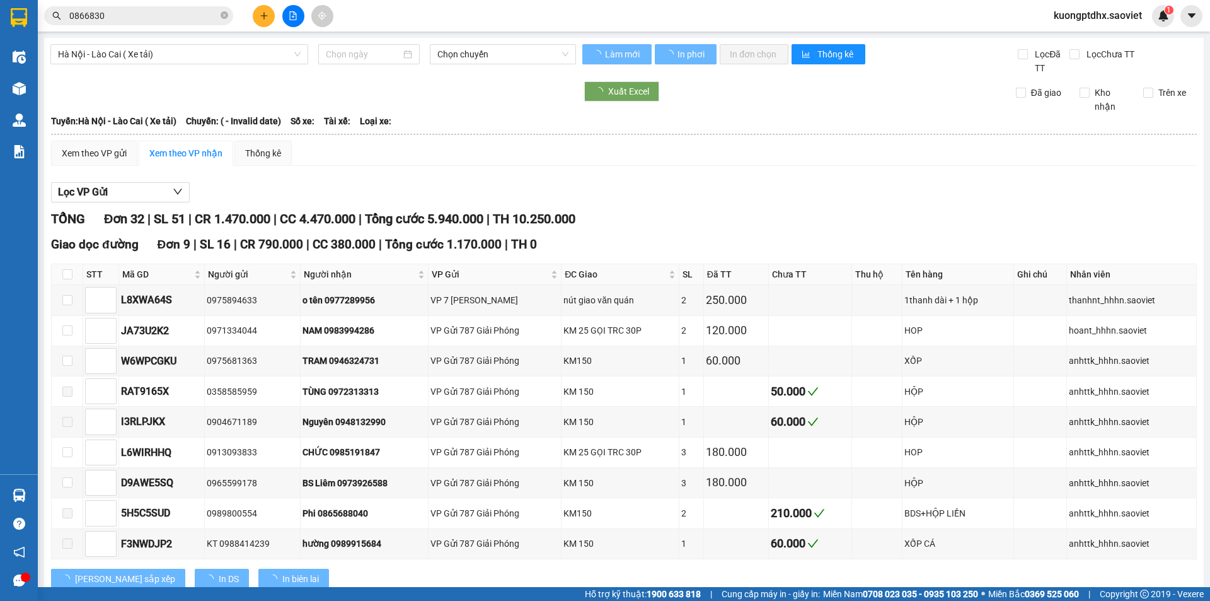
type input "[DATE]"
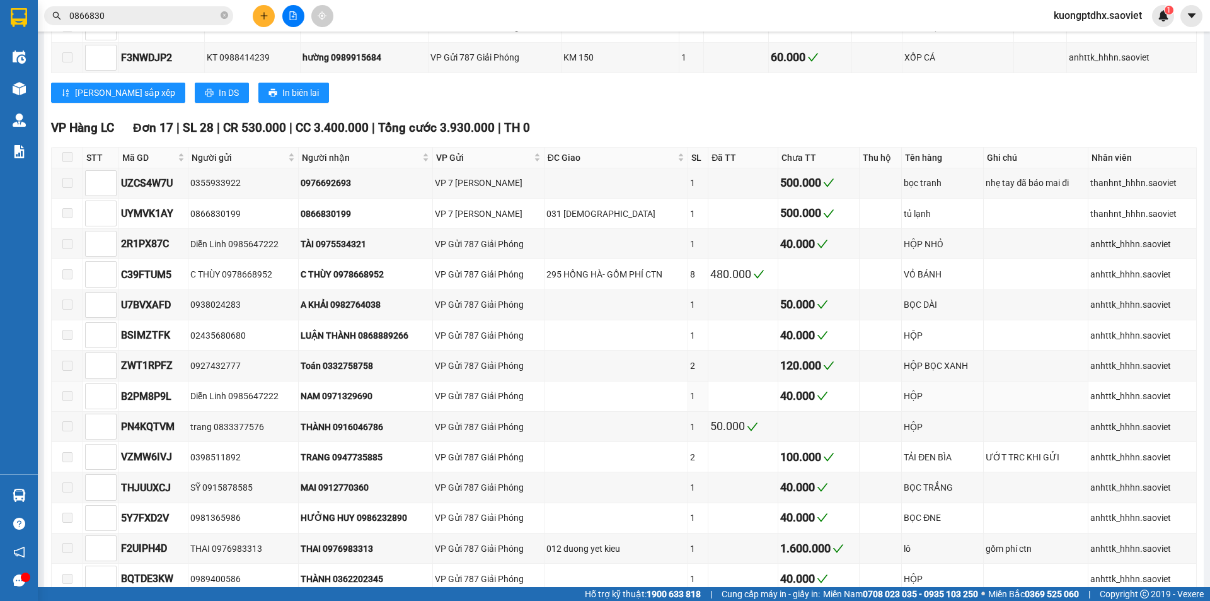
scroll to position [441, 0]
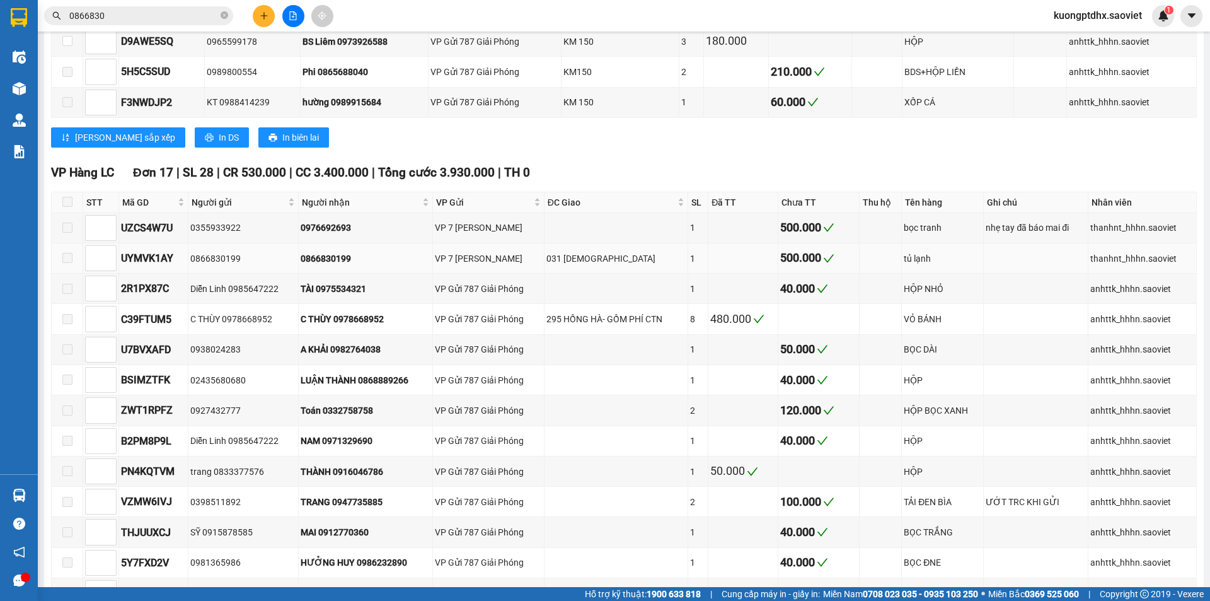
click at [911, 258] on div "tủ lạnh" at bounding box center [943, 258] width 78 height 14
click at [785, 263] on div "500.000" at bounding box center [818, 258] width 77 height 18
click at [801, 260] on div "500.000" at bounding box center [818, 258] width 77 height 18
